Goal: Complete application form: Complete application form

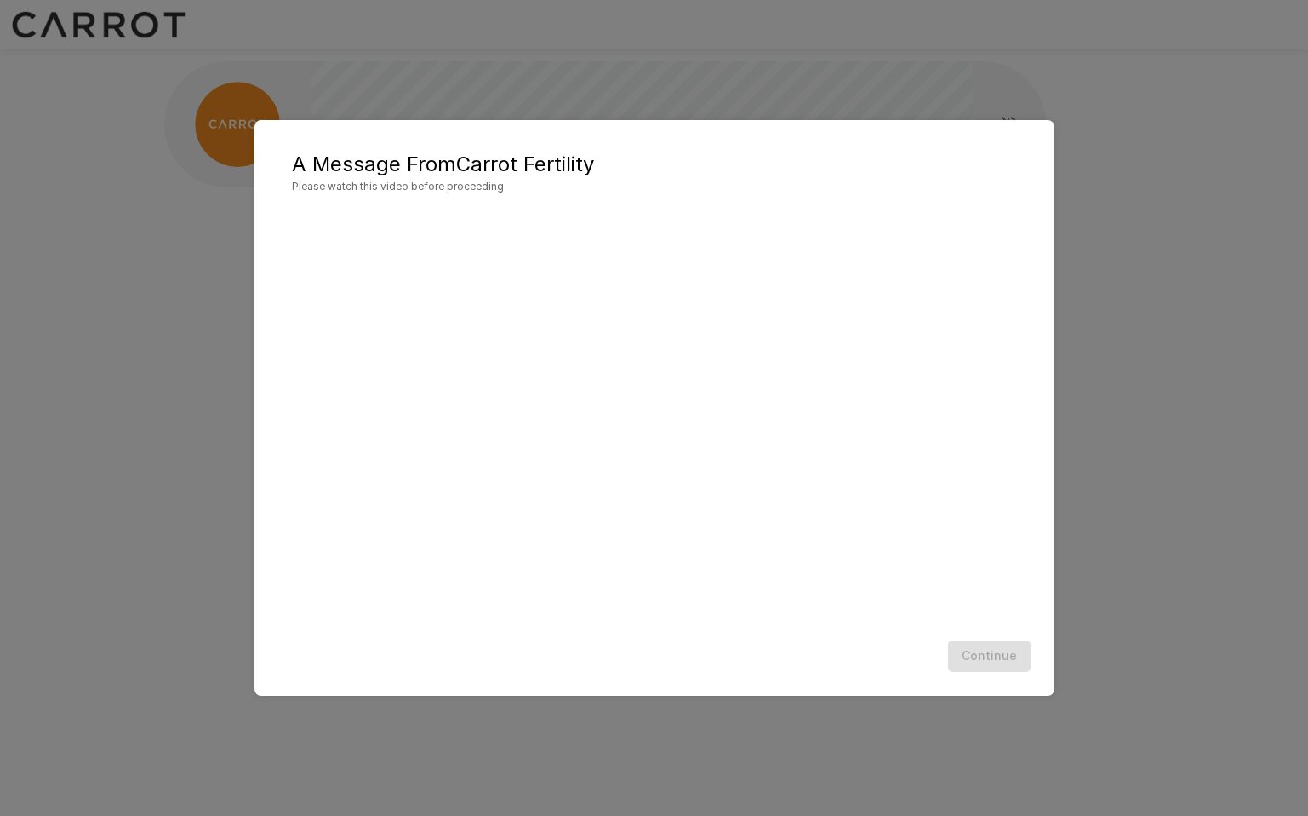
scroll to position [1, 0]
click at [990, 654] on button "Continue" at bounding box center [989, 655] width 83 height 31
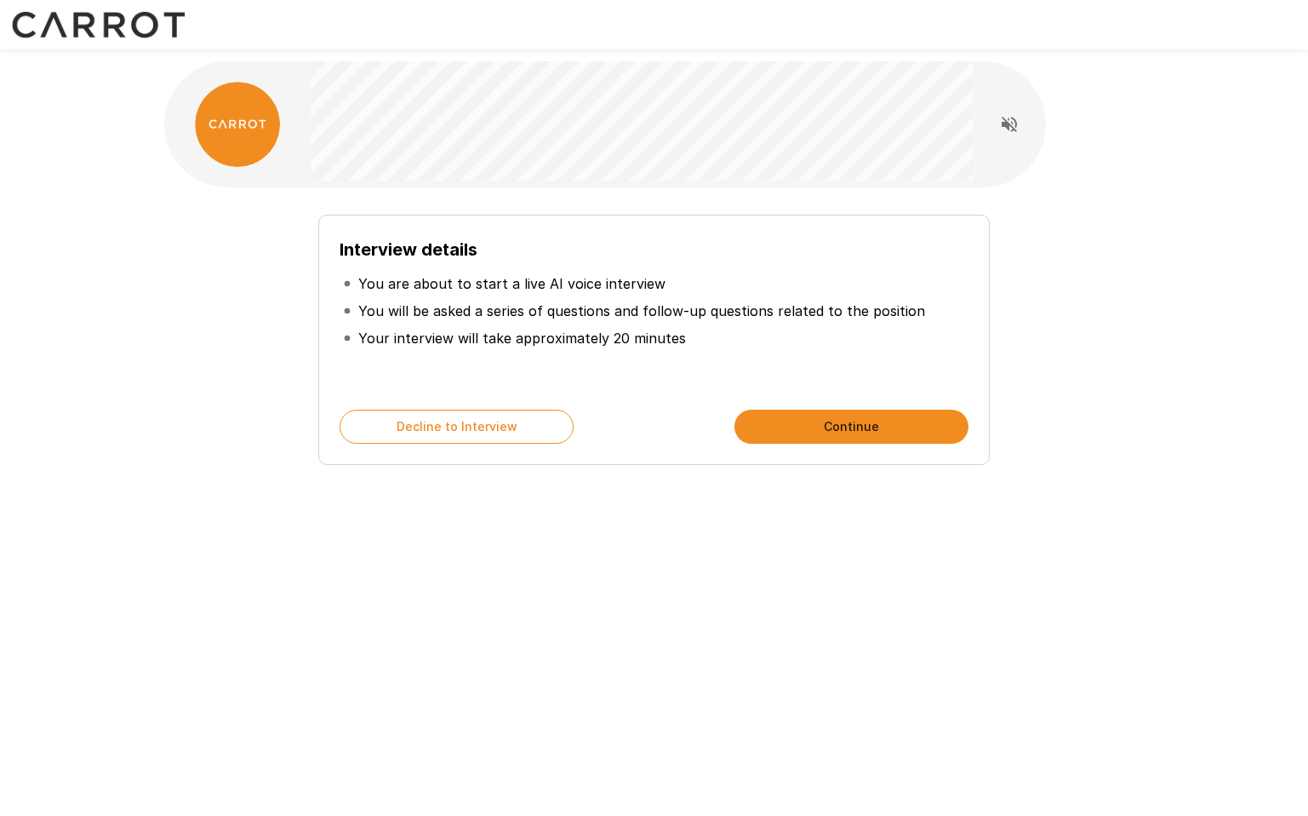
click at [816, 421] on button "Continue" at bounding box center [852, 426] width 234 height 34
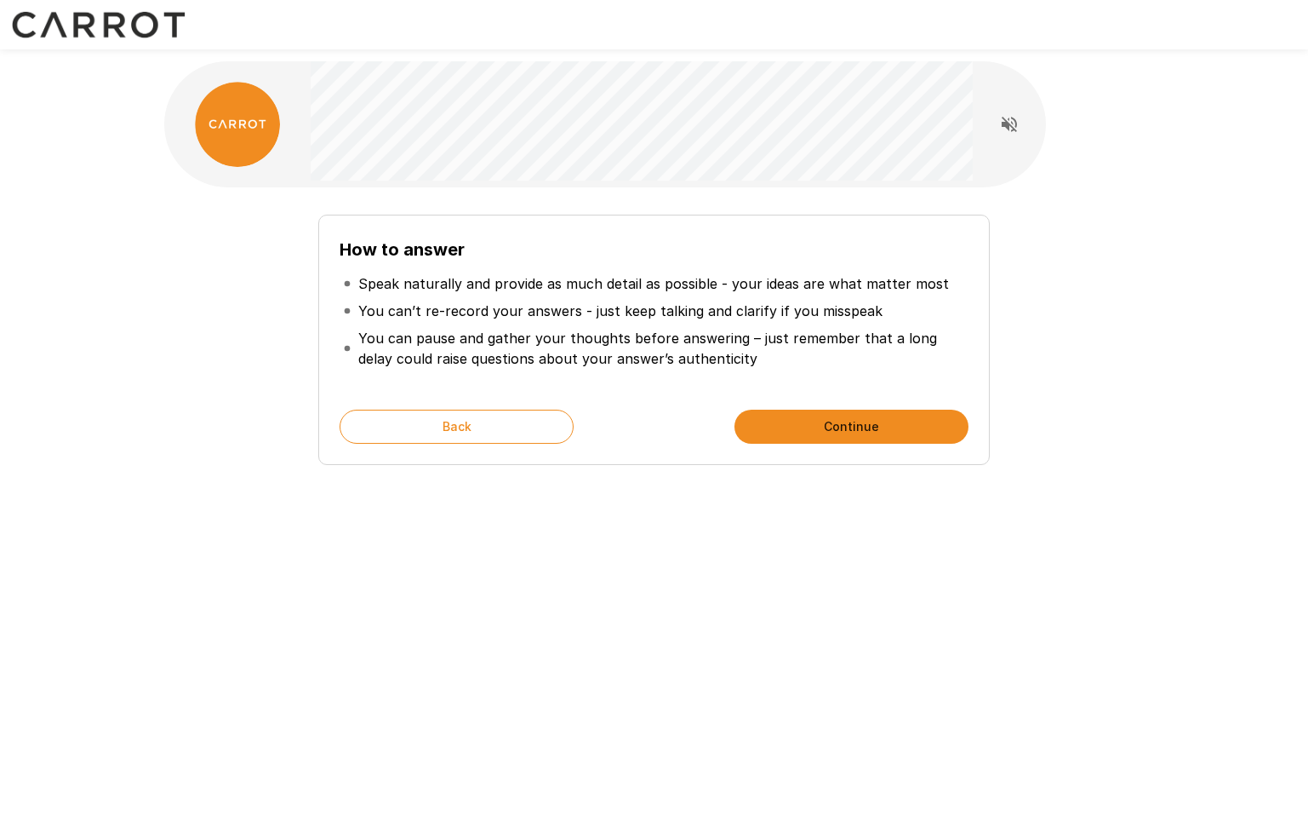
click at [858, 427] on button "Continue" at bounding box center [852, 426] width 234 height 34
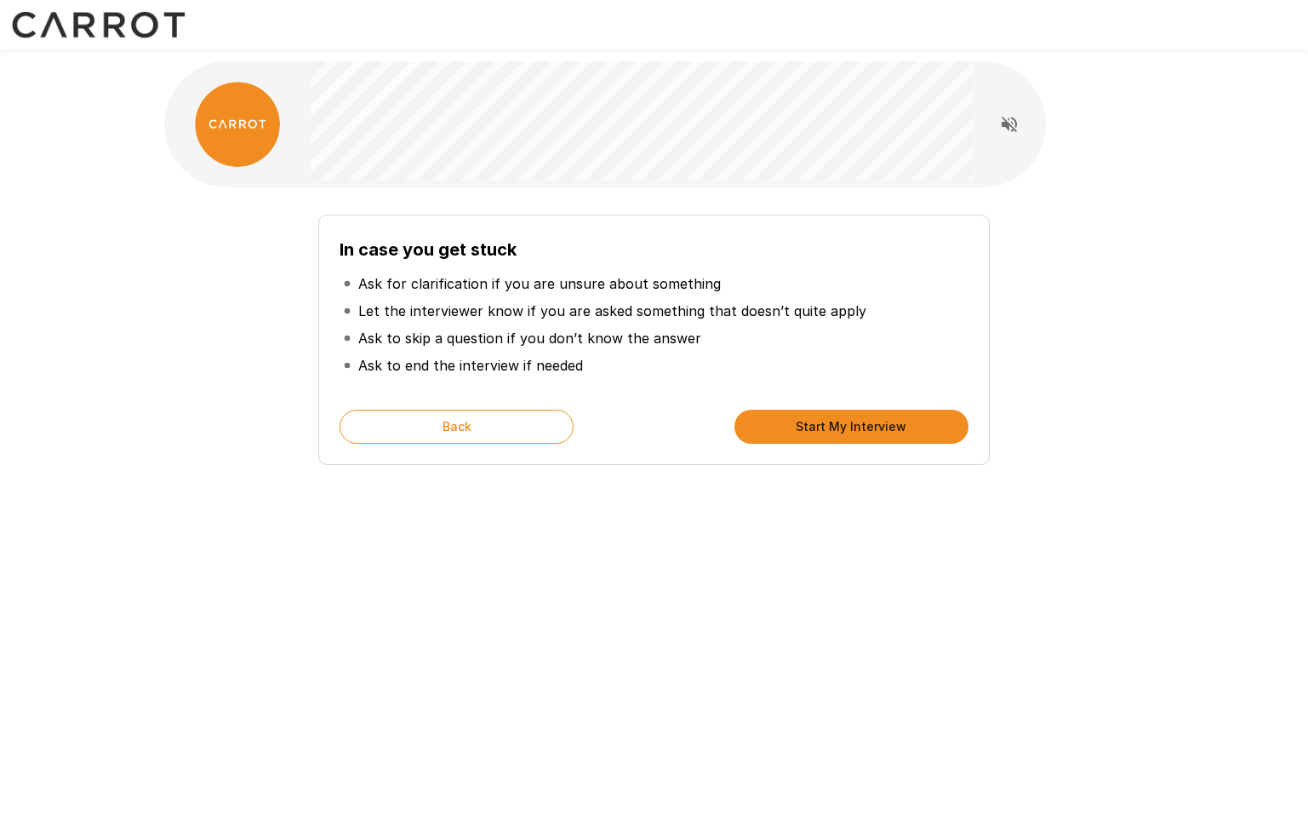
click at [859, 424] on button "Start My Interview" at bounding box center [852, 426] width 234 height 34
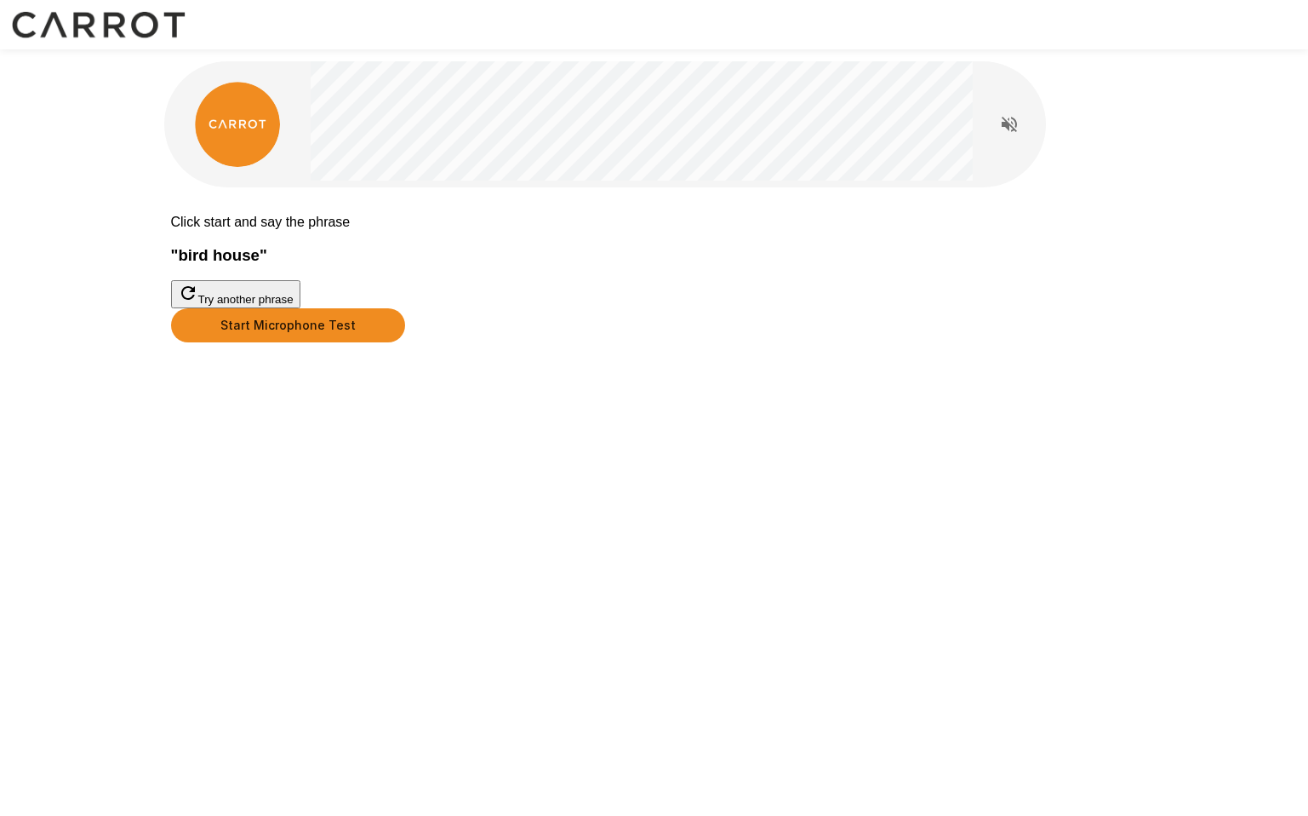
click at [405, 342] on button "Start Microphone Test" at bounding box center [288, 325] width 234 height 34
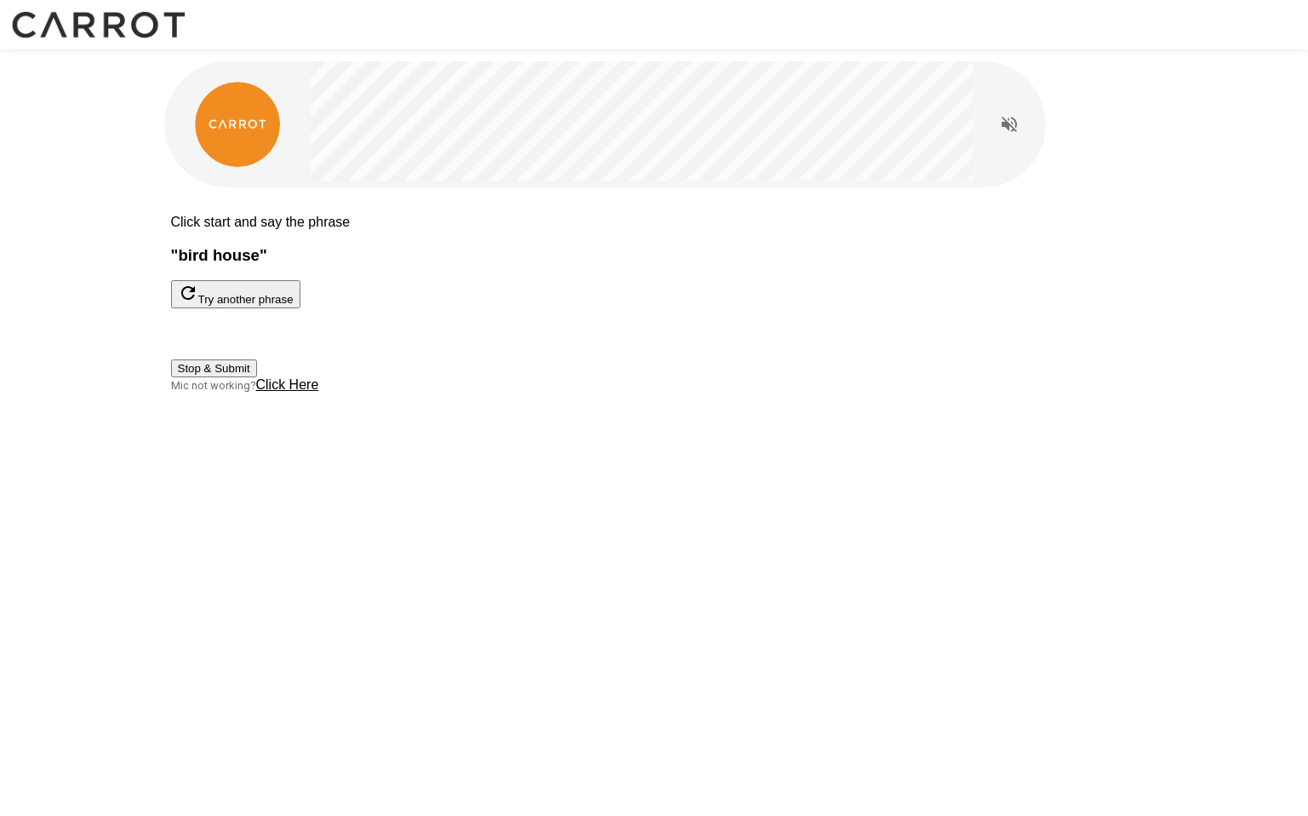
click at [257, 377] on button "Stop & Submit" at bounding box center [214, 368] width 86 height 18
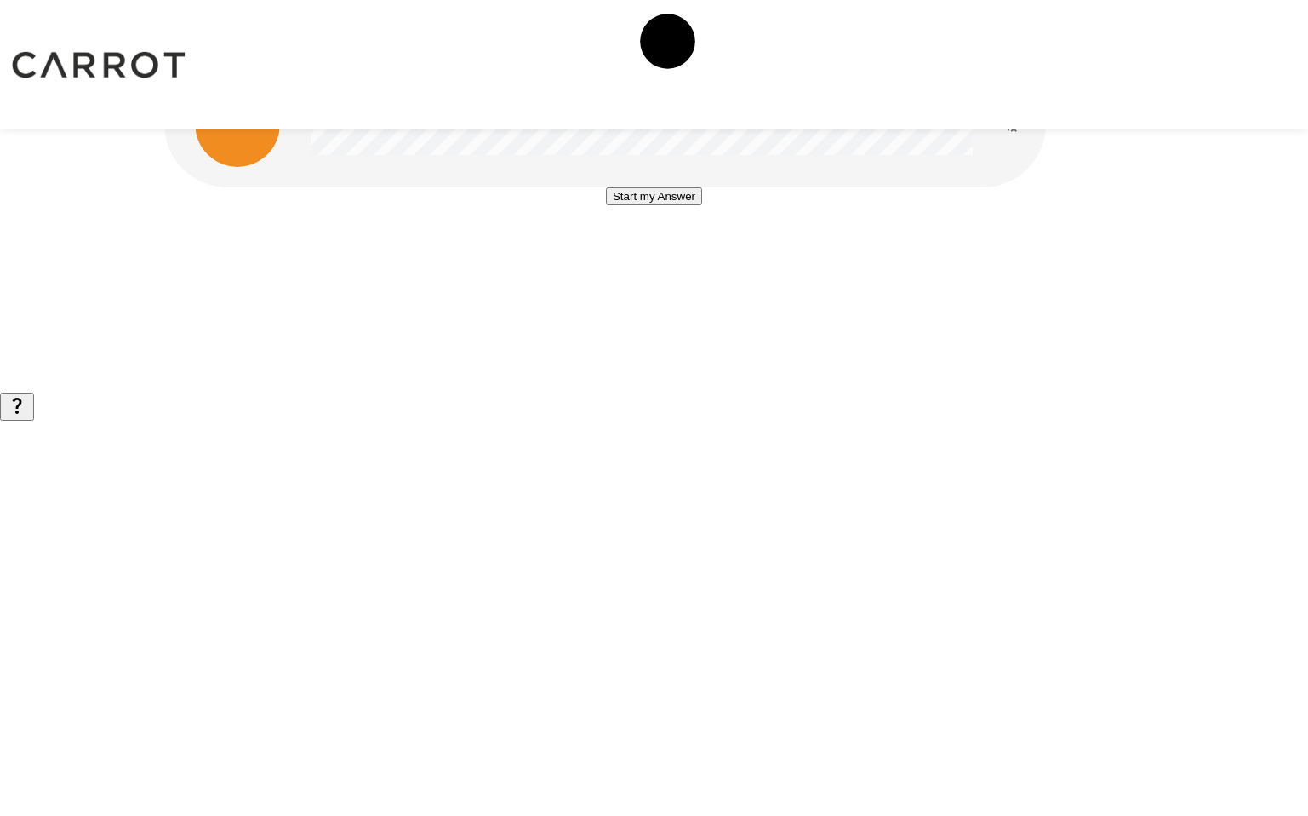
click at [695, 205] on button "Start my Answer" at bounding box center [654, 196] width 96 height 18
click at [695, 256] on button "Stop & Submit" at bounding box center [654, 247] width 86 height 18
click at [675, 205] on button "Start my Answer" at bounding box center [654, 196] width 96 height 18
click at [675, 256] on button "Stop & Submit" at bounding box center [654, 247] width 86 height 18
click at [671, 205] on button "Start my Answer" at bounding box center [654, 196] width 96 height 18
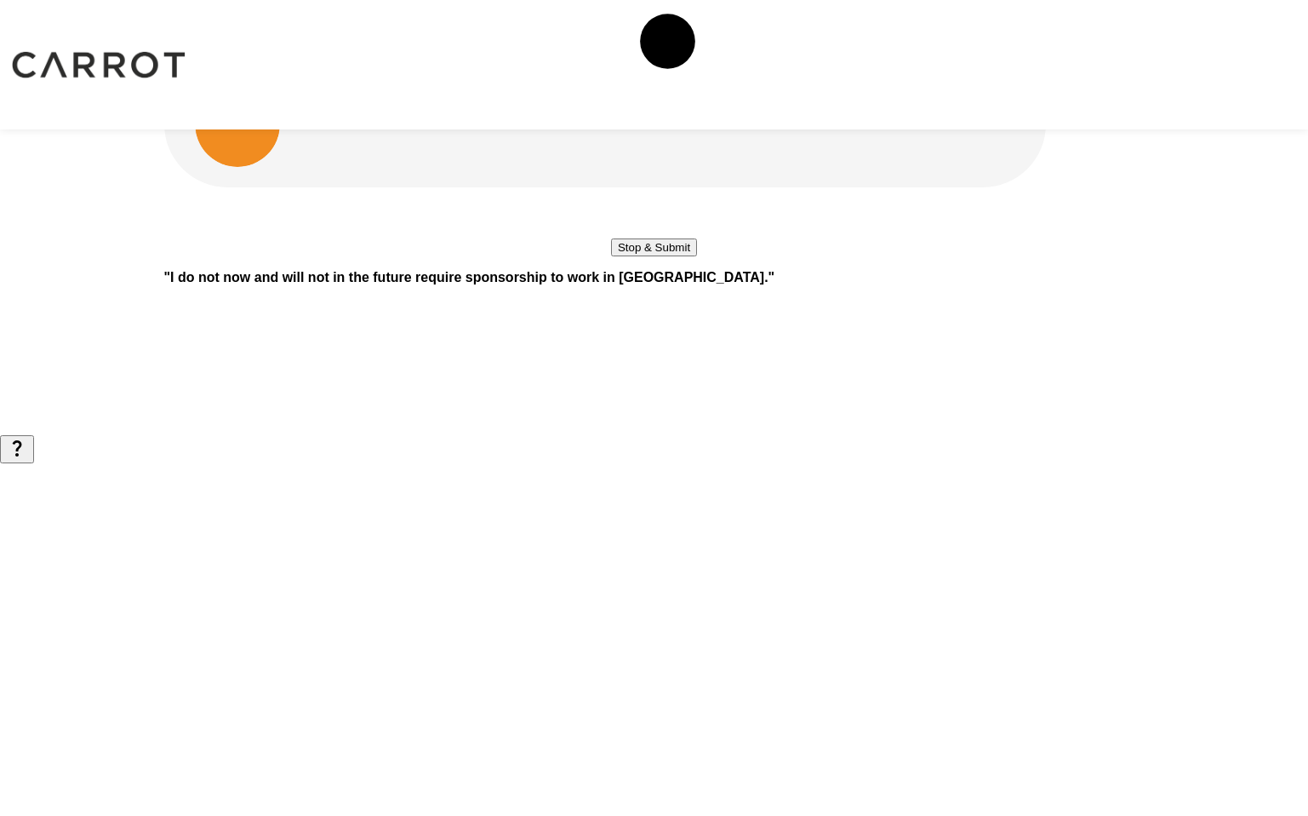
click at [671, 256] on button "Stop & Submit" at bounding box center [654, 247] width 86 height 18
click at [679, 205] on button "Start my Answer" at bounding box center [654, 196] width 96 height 18
click at [679, 256] on button "Stop & Submit" at bounding box center [654, 247] width 86 height 18
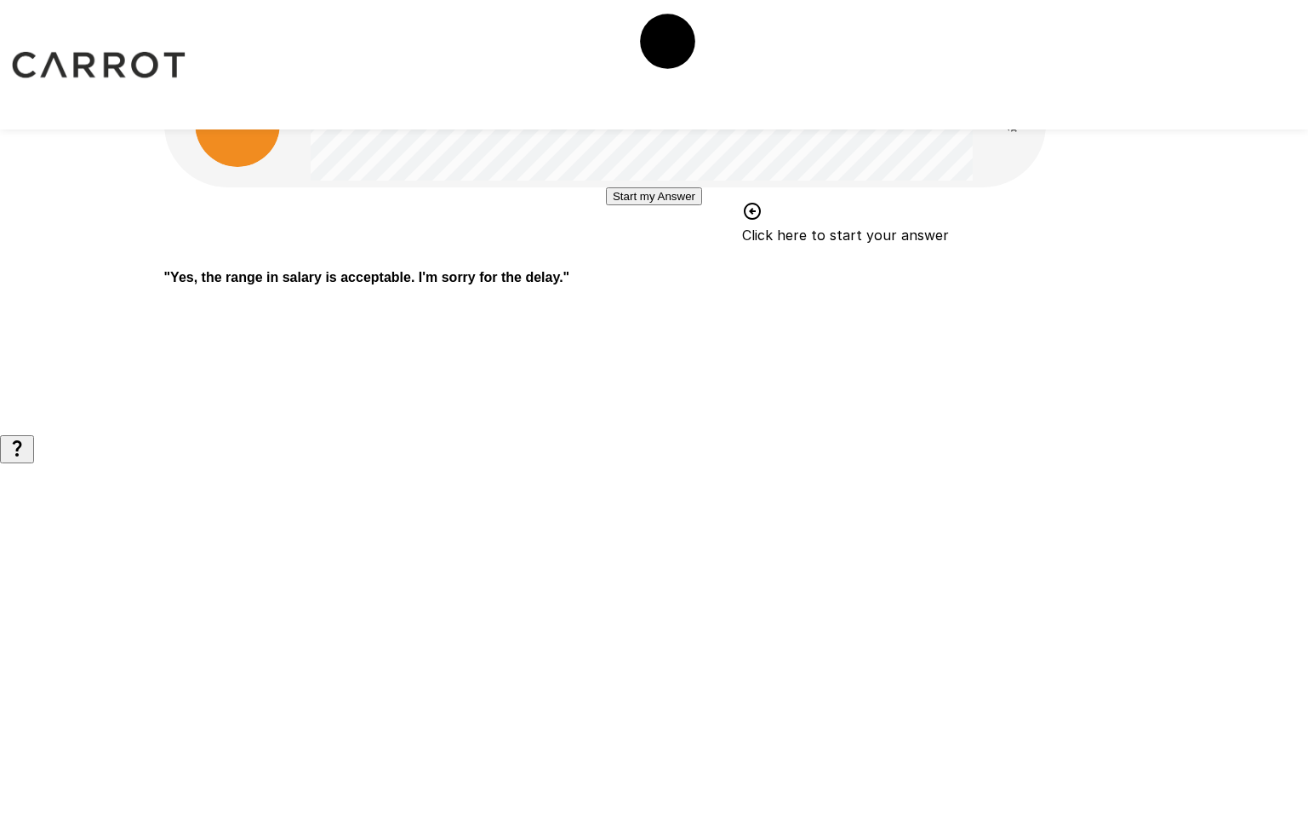
click at [688, 205] on button "Start my Answer" at bounding box center [654, 196] width 96 height 18
click at [667, 256] on button "Stop & Submit" at bounding box center [654, 247] width 86 height 18
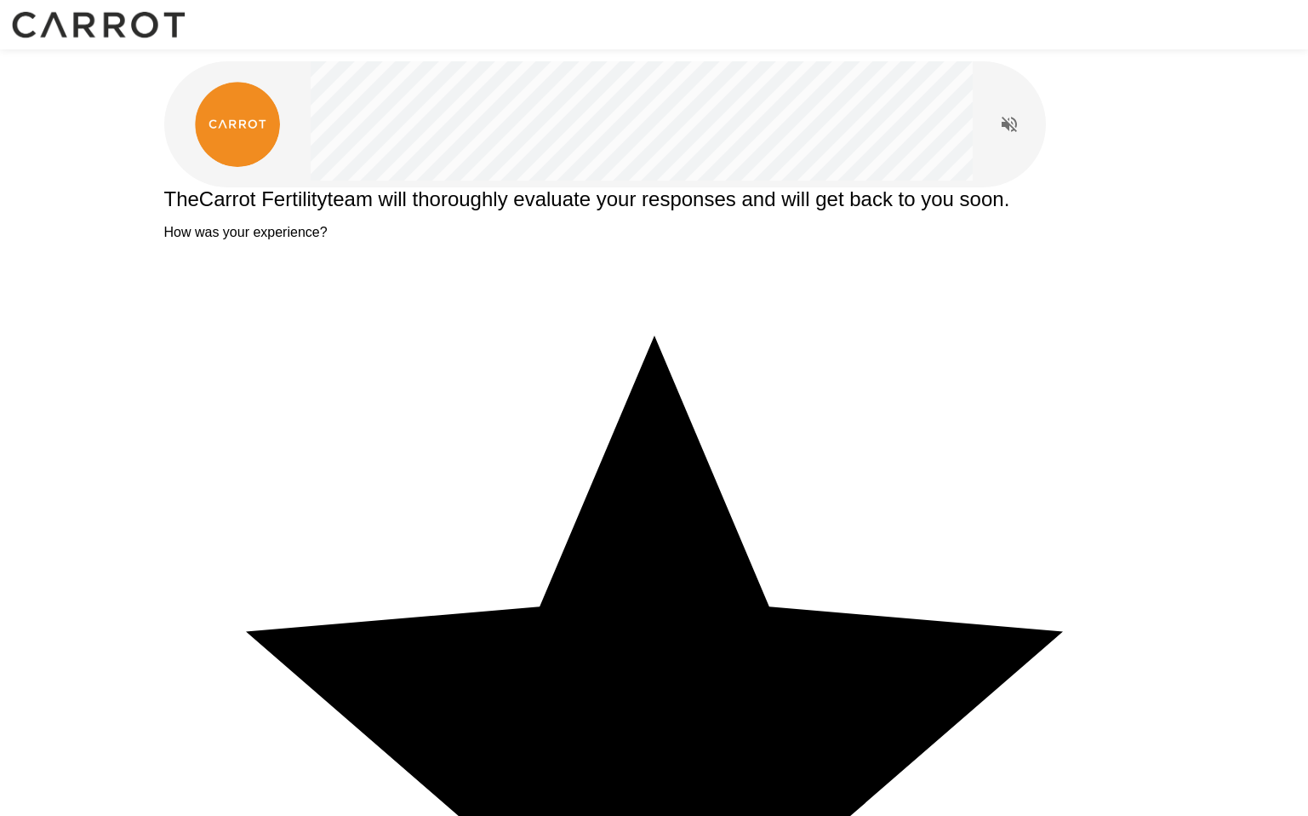
type textarea "**********"
